Goal: Task Accomplishment & Management: Use online tool/utility

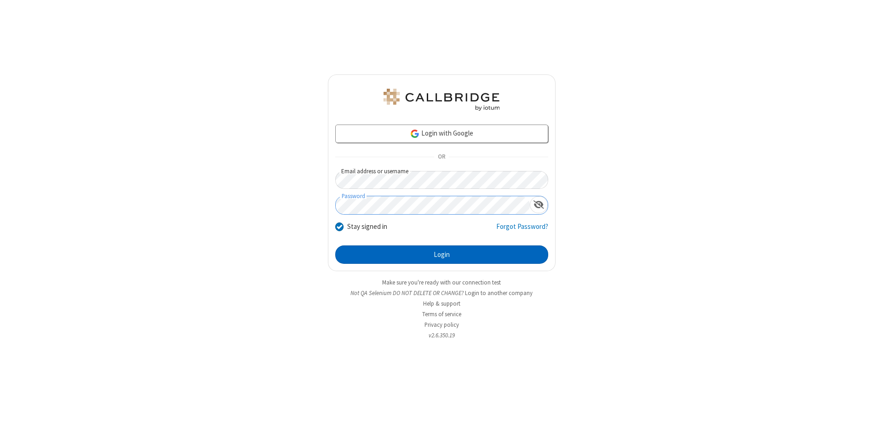
click at [441, 255] on button "Login" at bounding box center [441, 254] width 213 height 18
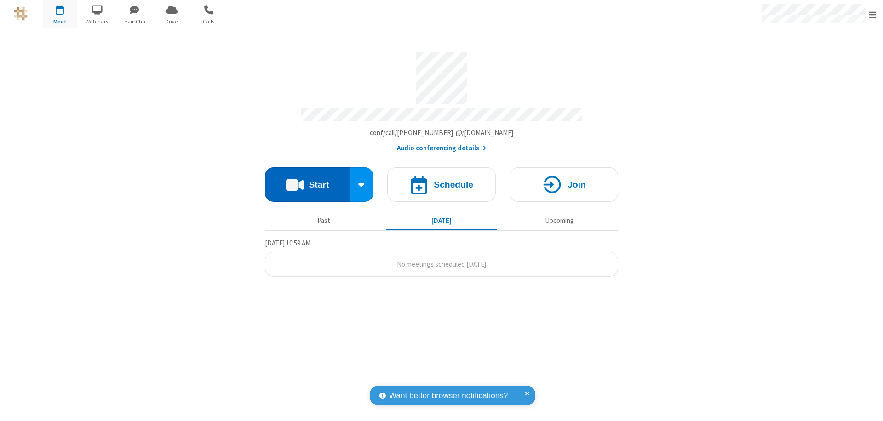
click at [307, 180] on button "Start" at bounding box center [307, 184] width 85 height 34
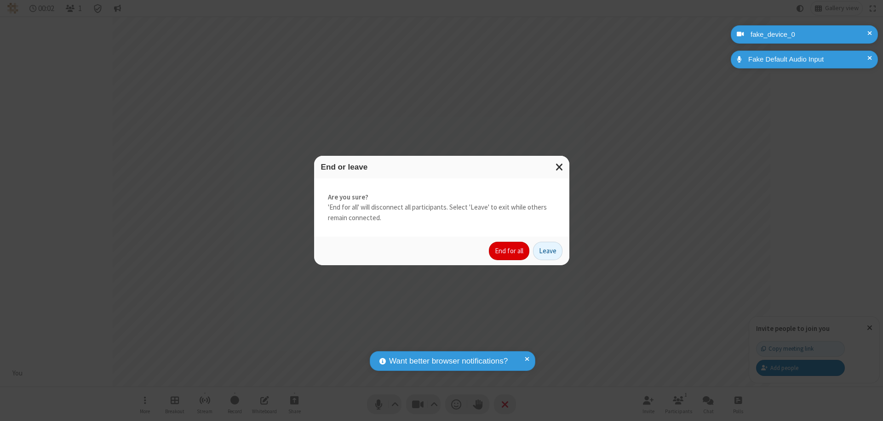
click at [509, 251] on button "End for all" at bounding box center [509, 251] width 40 height 18
